Goal: Transaction & Acquisition: Download file/media

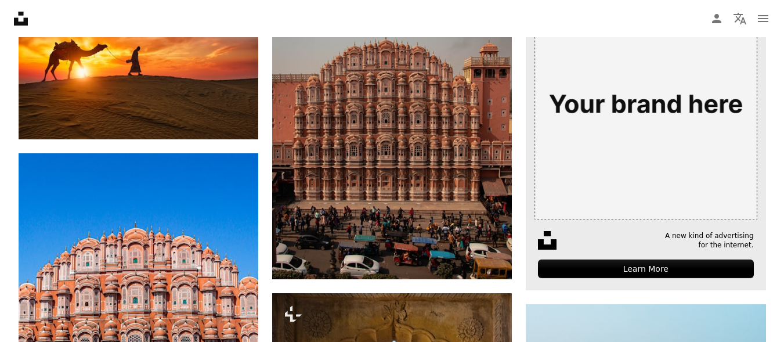
scroll to position [58, 0]
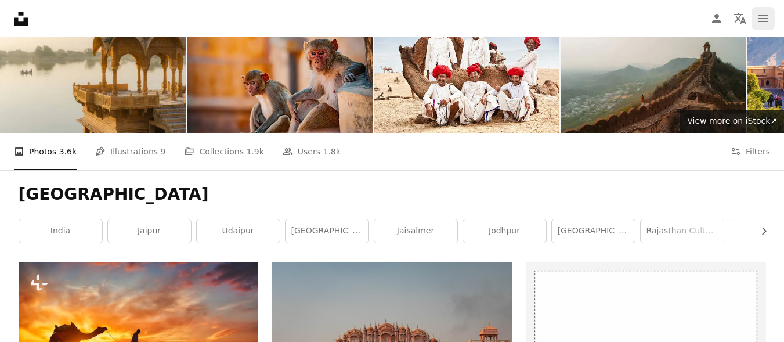
click at [763, 27] on button "navigation menu" at bounding box center [763, 18] width 23 height 23
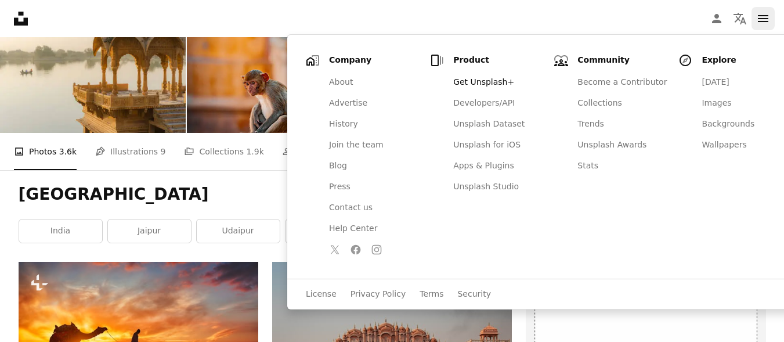
click at [763, 27] on button "navigation menu" at bounding box center [763, 18] width 23 height 23
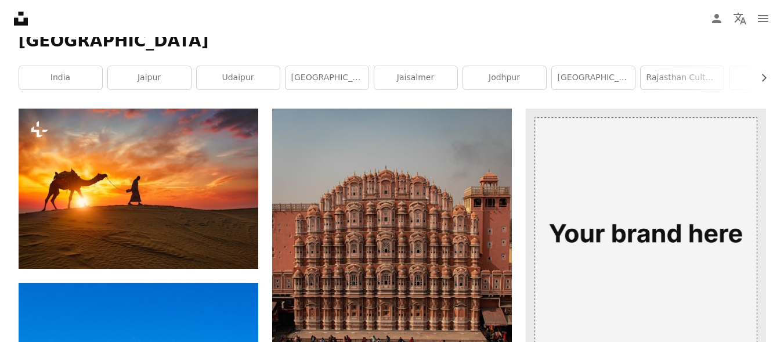
scroll to position [174, 0]
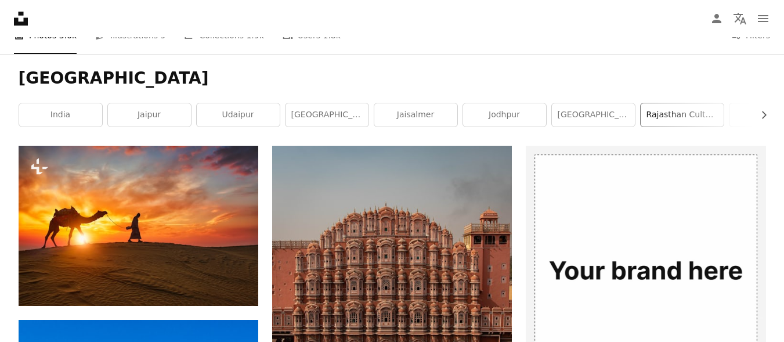
click at [679, 116] on link "rajasthan culture" at bounding box center [682, 114] width 83 height 23
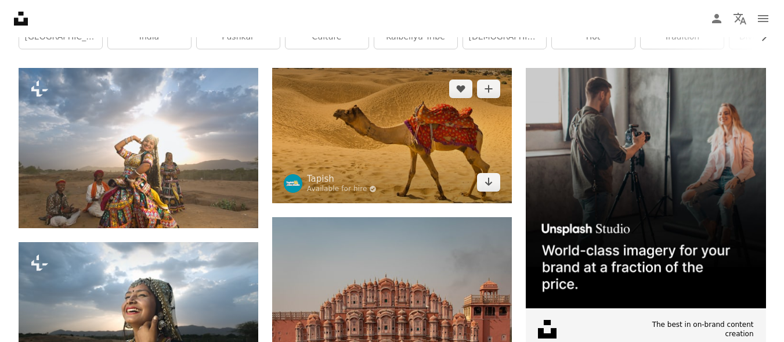
scroll to position [232, 0]
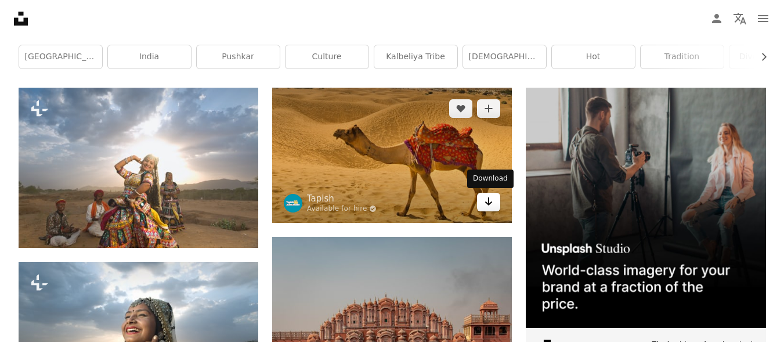
click at [491, 203] on icon "Download" at bounding box center [489, 201] width 8 height 8
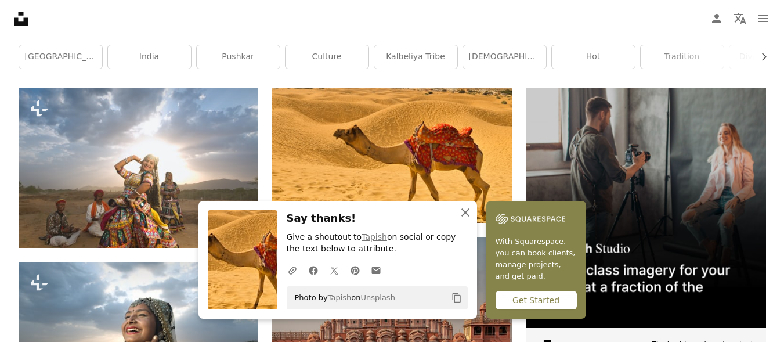
click at [464, 212] on icon "button" at bounding box center [466, 212] width 8 height 8
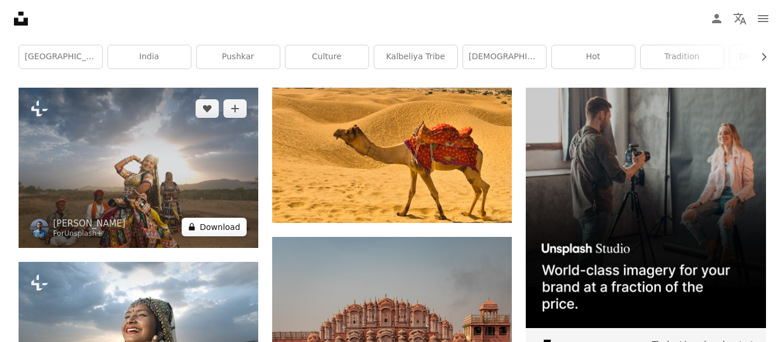
click at [233, 231] on button "A lock Download" at bounding box center [214, 227] width 65 height 19
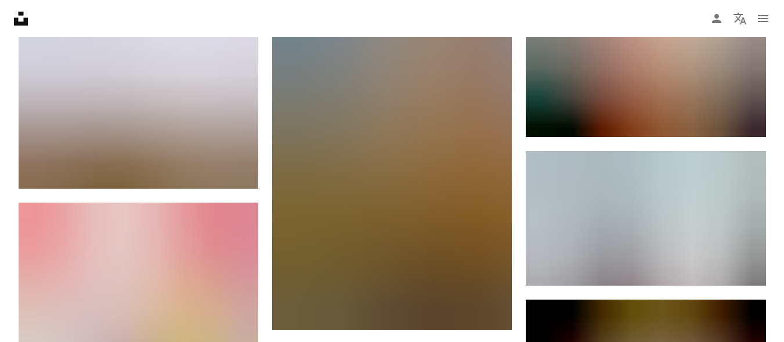
scroll to position [1335, 0]
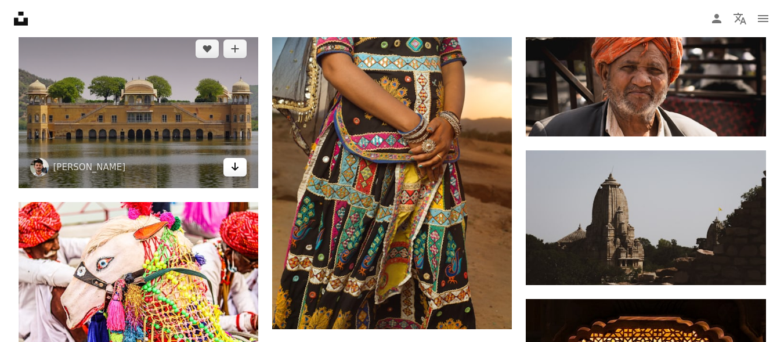
click at [235, 170] on icon "Download" at bounding box center [236, 167] width 8 height 8
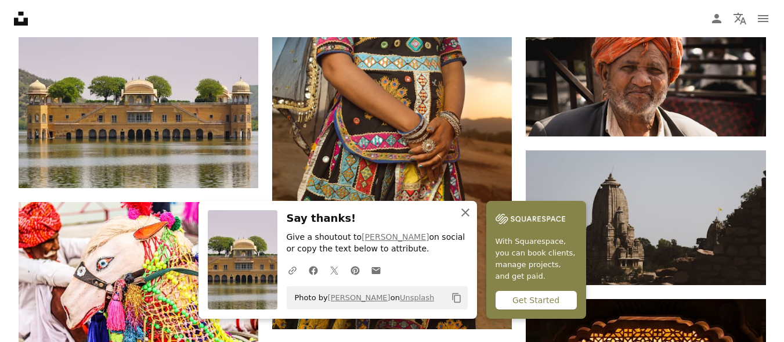
click at [460, 214] on icon "An X shape" at bounding box center [466, 213] width 14 height 14
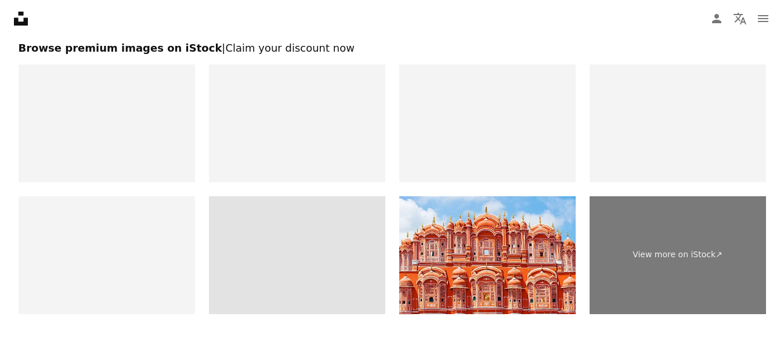
scroll to position [1916, 0]
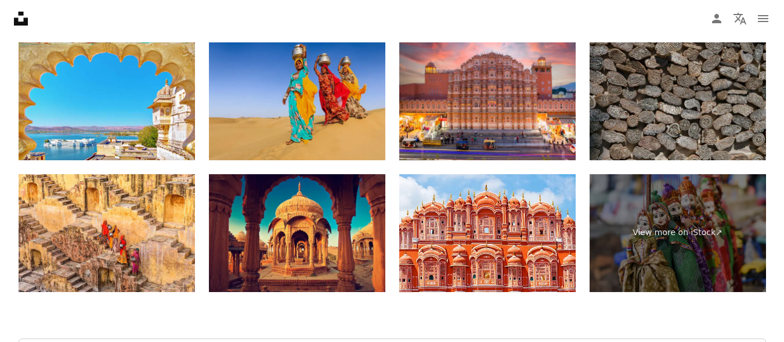
click at [306, 114] on img at bounding box center [297, 101] width 176 height 118
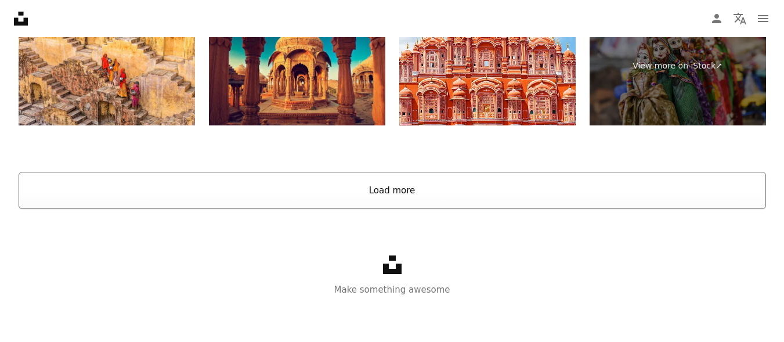
click at [420, 193] on button "Load more" at bounding box center [393, 190] width 748 height 37
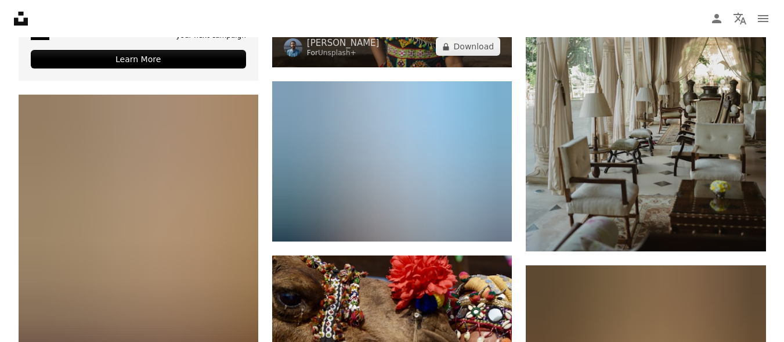
scroll to position [2489, 0]
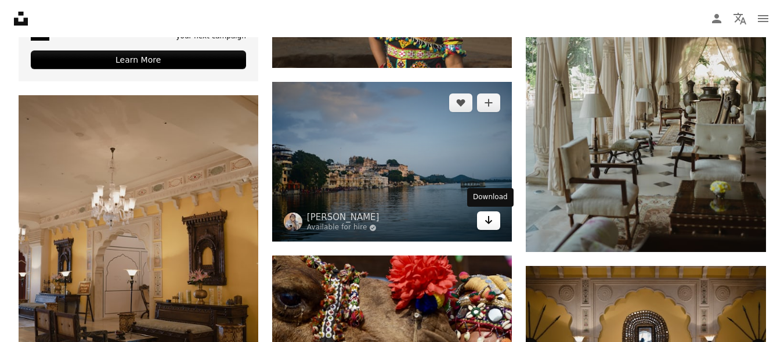
click at [489, 224] on icon "Download" at bounding box center [489, 220] width 8 height 8
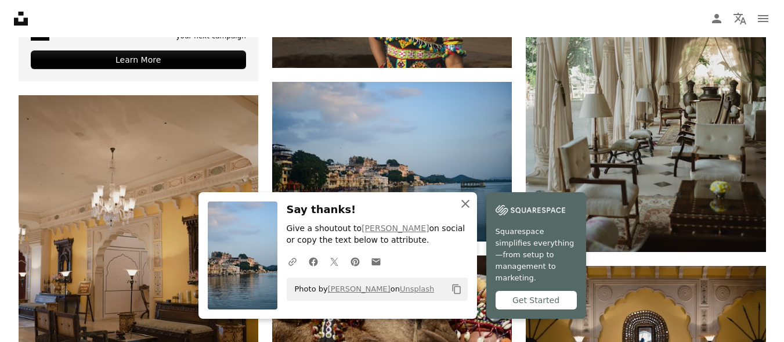
click at [463, 211] on icon "An X shape" at bounding box center [466, 204] width 14 height 14
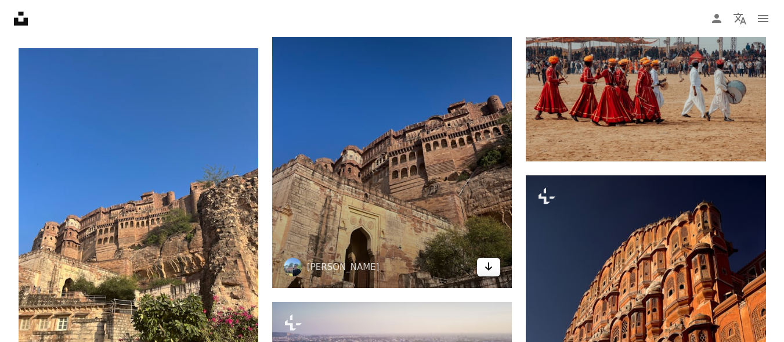
scroll to position [3998, 0]
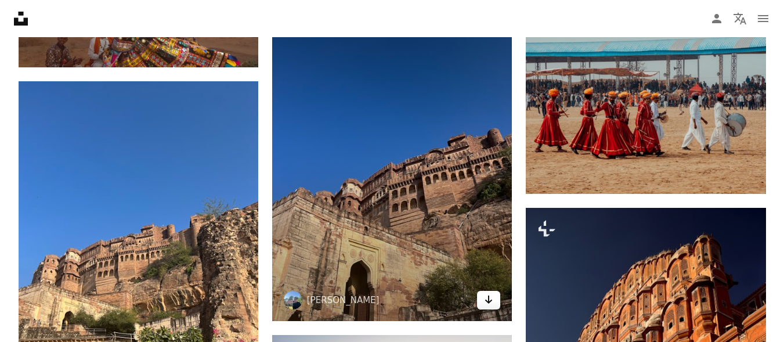
click at [495, 301] on link "Arrow pointing down" at bounding box center [488, 300] width 23 height 19
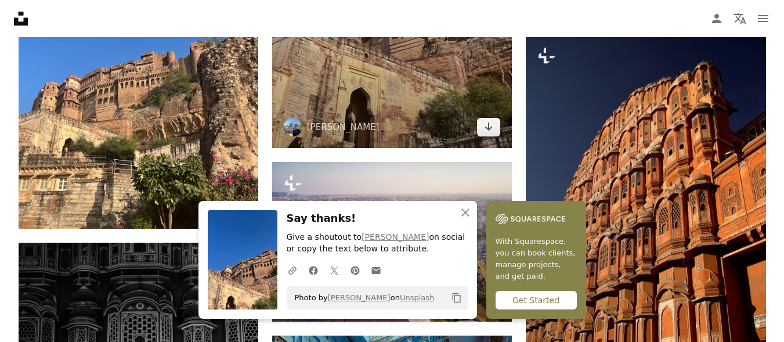
scroll to position [4172, 0]
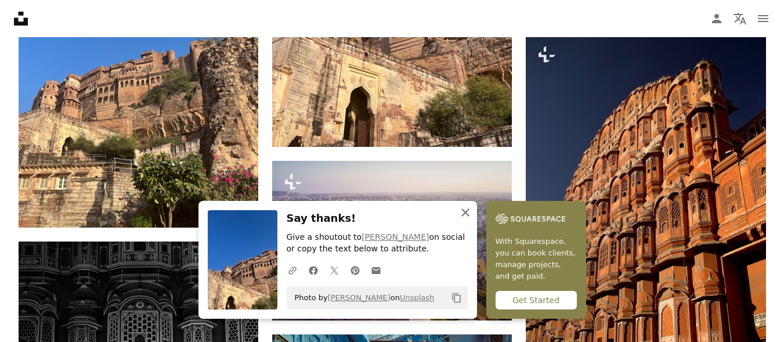
click at [462, 210] on icon "An X shape" at bounding box center [466, 213] width 14 height 14
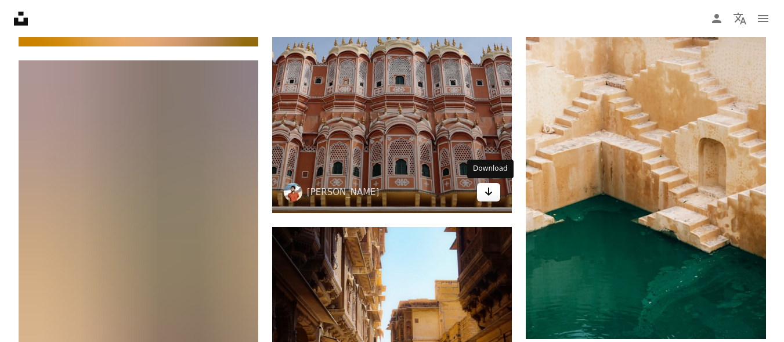
scroll to position [5566, 0]
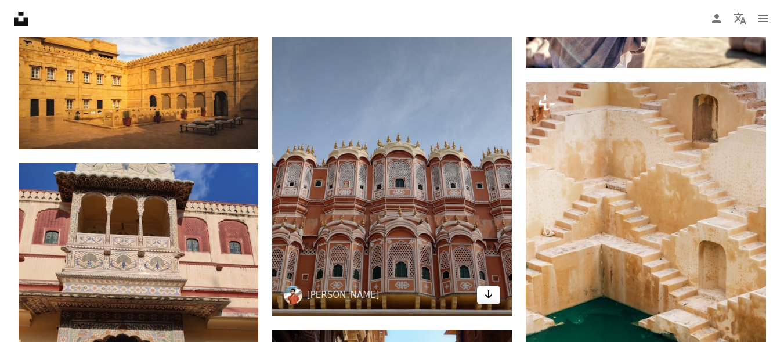
click at [494, 295] on link "Arrow pointing down" at bounding box center [488, 295] width 23 height 19
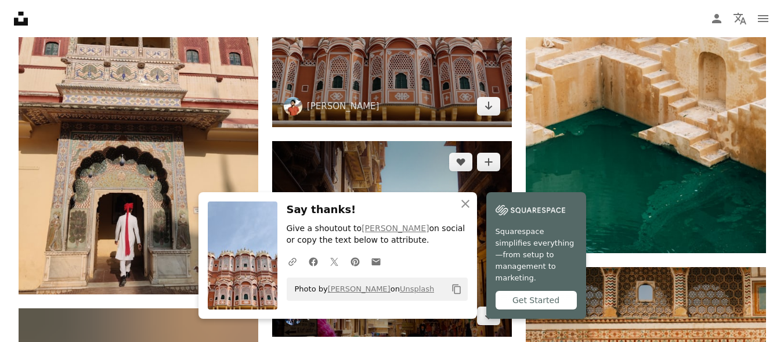
scroll to position [5798, 0]
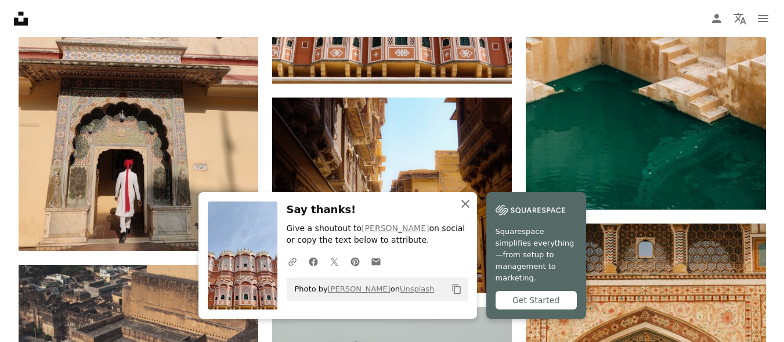
click at [467, 208] on icon "button" at bounding box center [466, 204] width 8 height 8
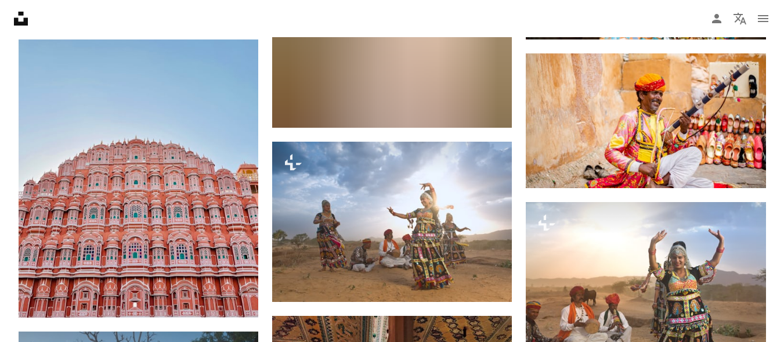
scroll to position [6495, 0]
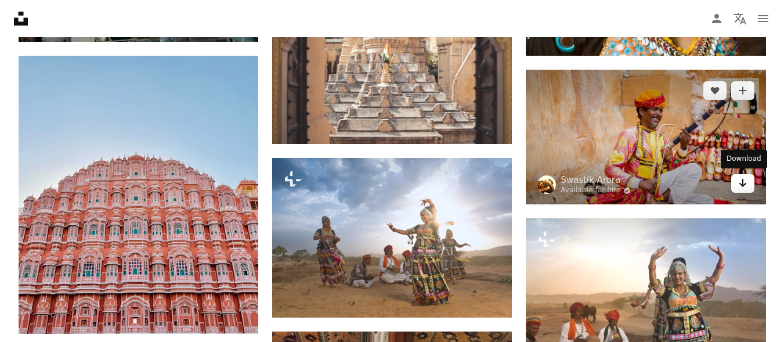
click at [741, 188] on icon "Arrow pointing down" at bounding box center [742, 183] width 9 height 14
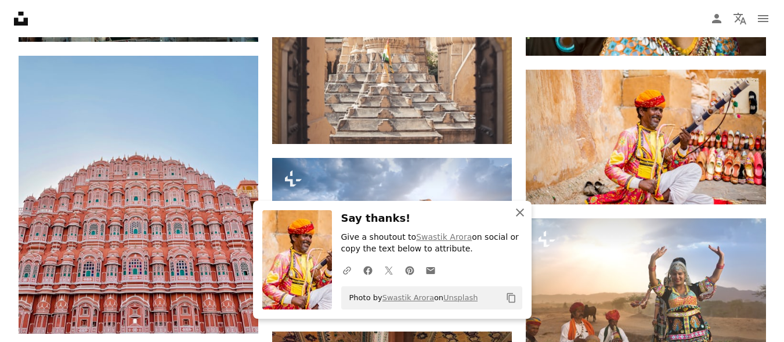
click at [522, 211] on icon "An X shape" at bounding box center [520, 213] width 14 height 14
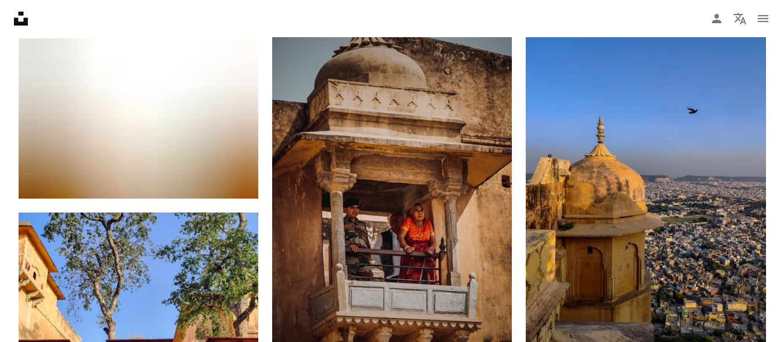
scroll to position [8585, 0]
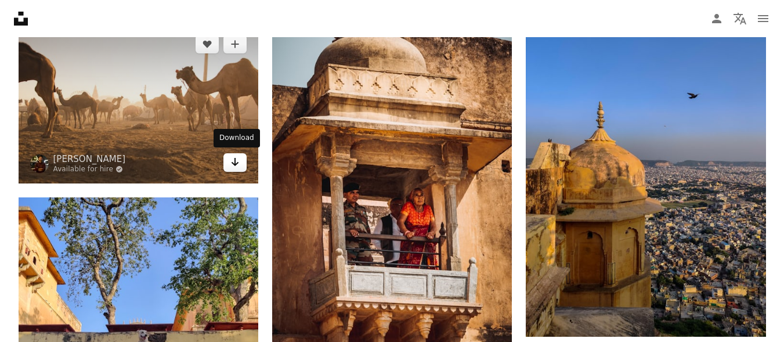
click at [229, 161] on link "Arrow pointing down" at bounding box center [235, 162] width 23 height 19
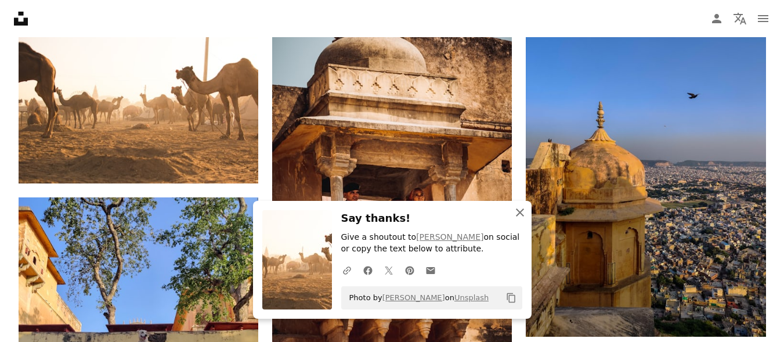
click at [516, 214] on icon "An X shape" at bounding box center [520, 213] width 14 height 14
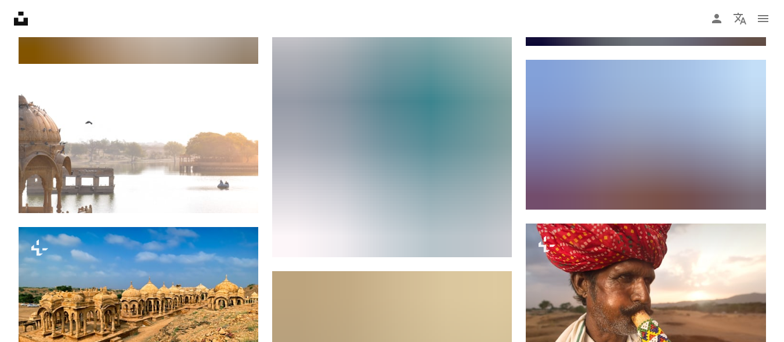
scroll to position [15029, 0]
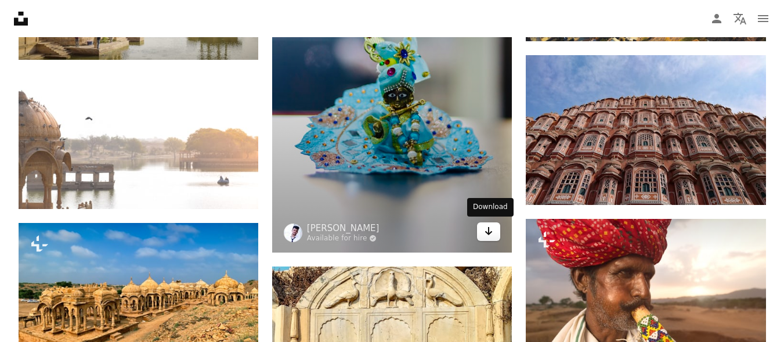
click at [488, 230] on icon "Arrow pointing down" at bounding box center [488, 231] width 9 height 14
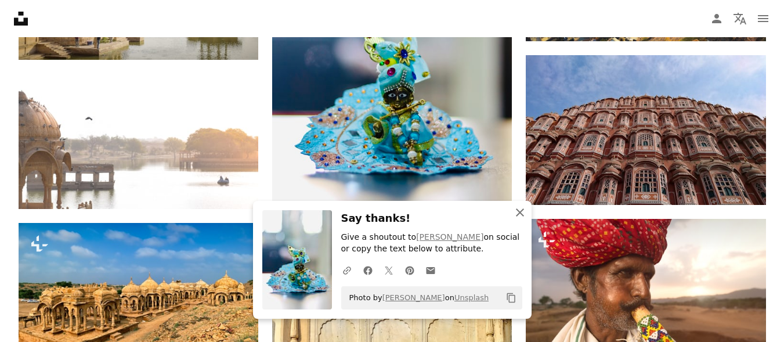
click at [514, 213] on icon "An X shape" at bounding box center [520, 213] width 14 height 14
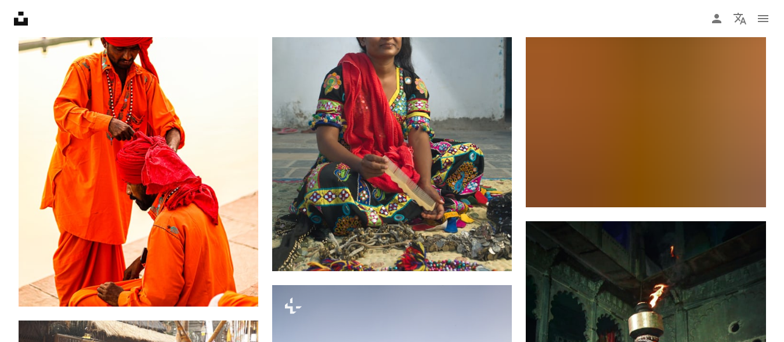
scroll to position [18976, 0]
